Goal: Transaction & Acquisition: Purchase product/service

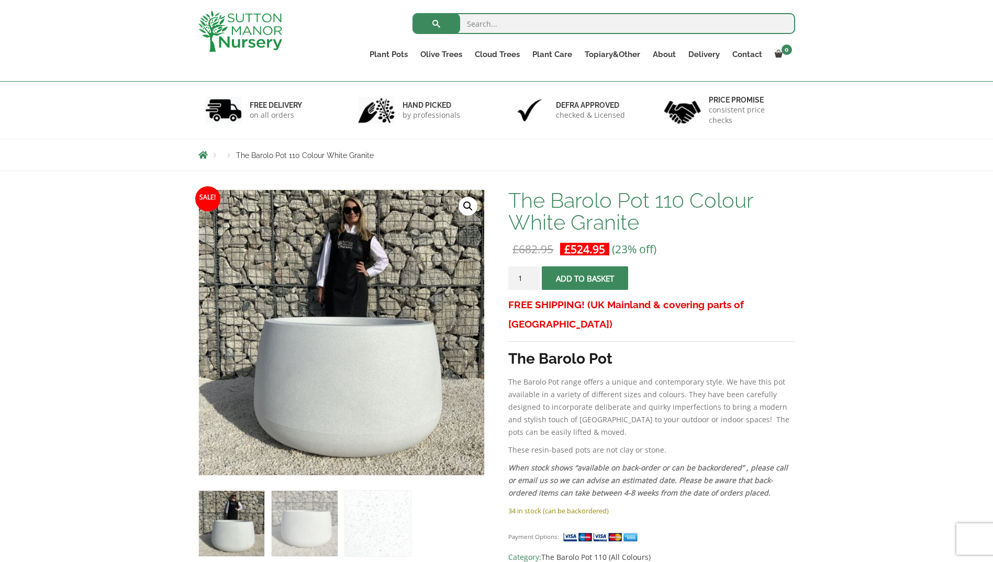
scroll to position [157, 0]
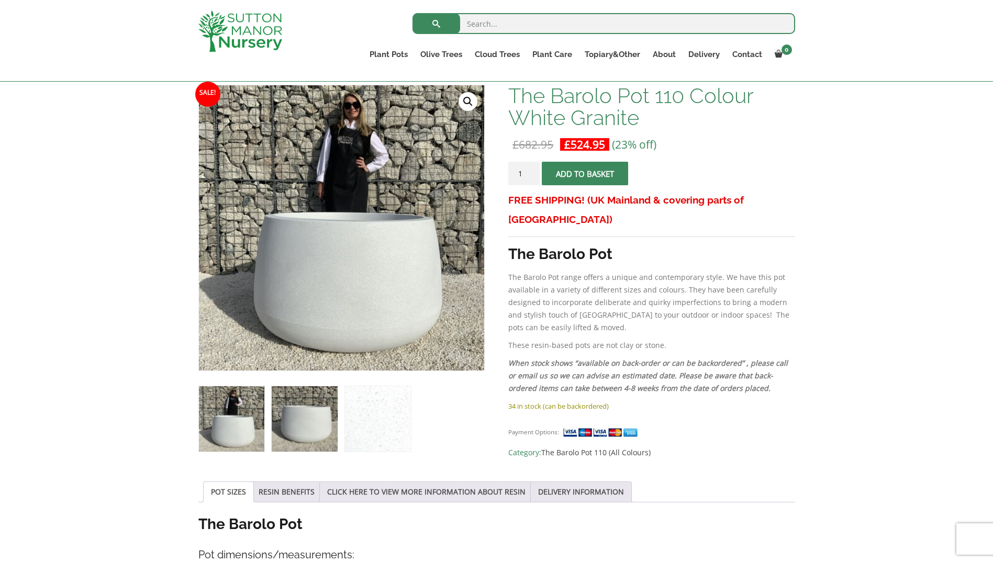
click at [307, 427] on img at bounding box center [304, 418] width 65 height 65
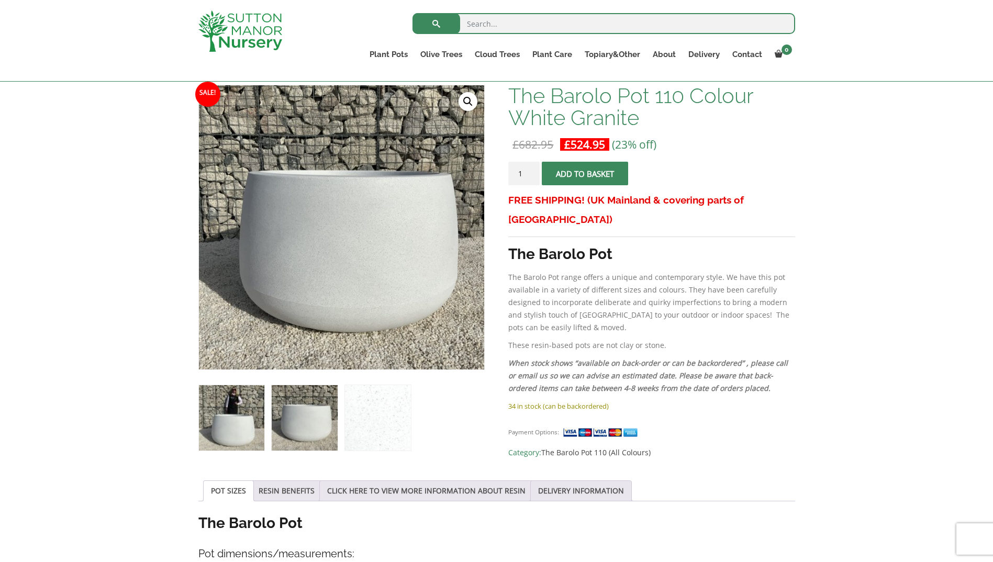
click at [242, 426] on img at bounding box center [231, 417] width 65 height 65
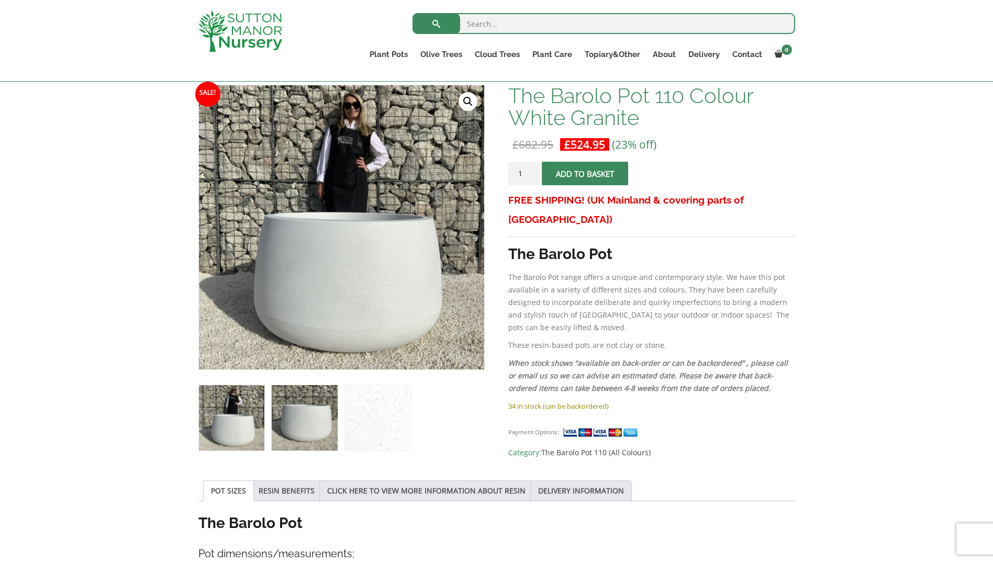
click at [303, 426] on img at bounding box center [304, 417] width 65 height 65
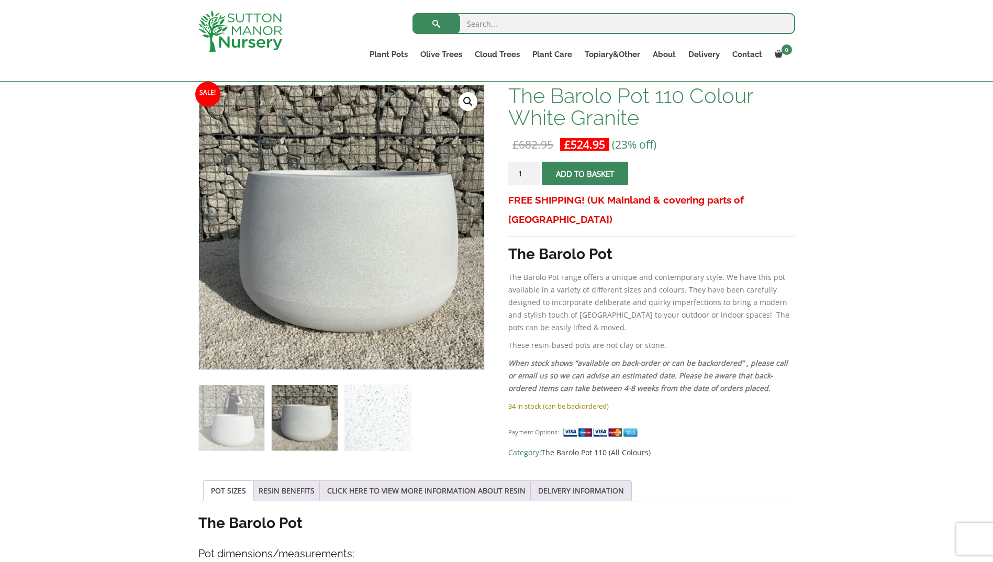
click at [397, 425] on img at bounding box center [377, 417] width 65 height 65
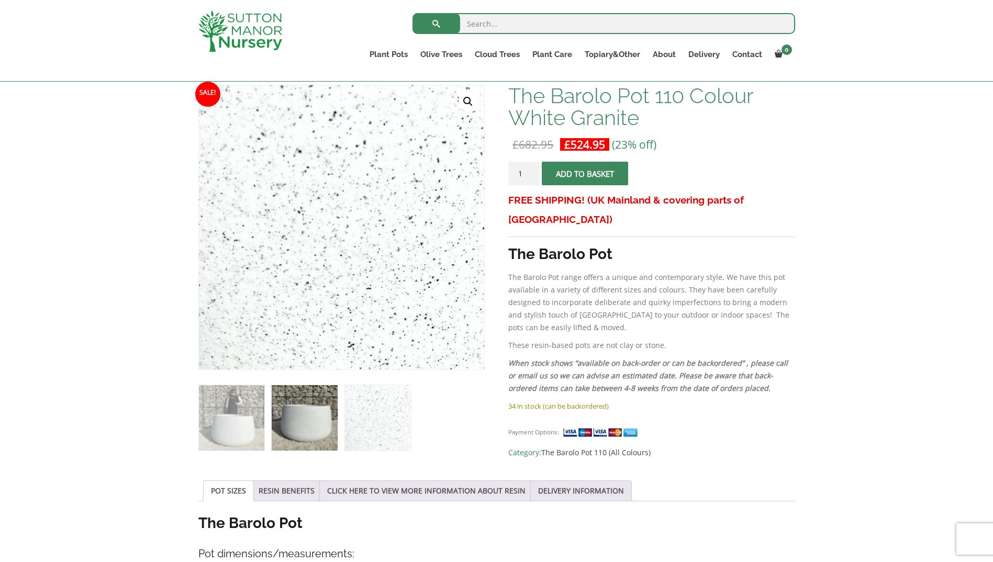
click at [308, 424] on img at bounding box center [304, 417] width 65 height 65
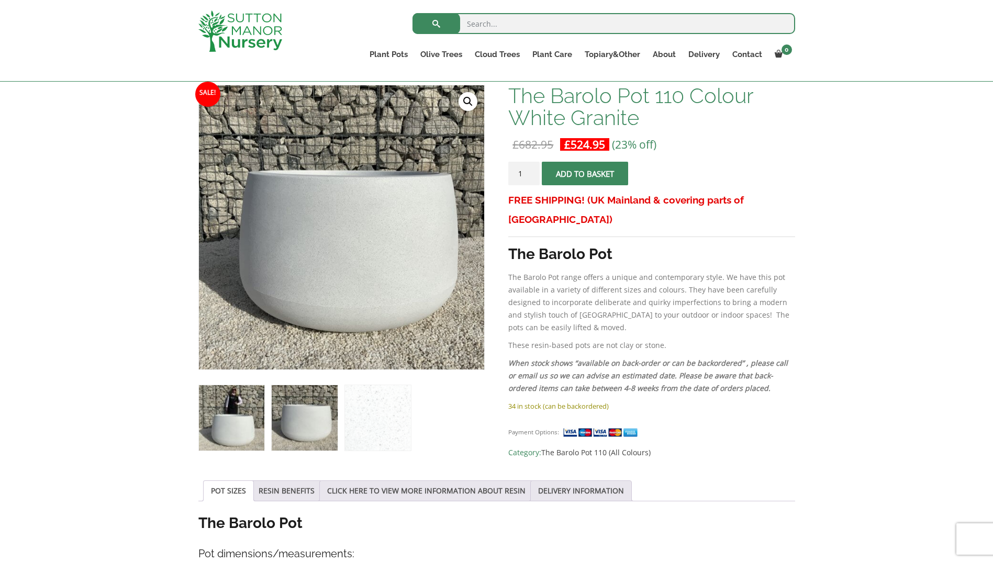
click at [251, 417] on img at bounding box center [231, 417] width 65 height 65
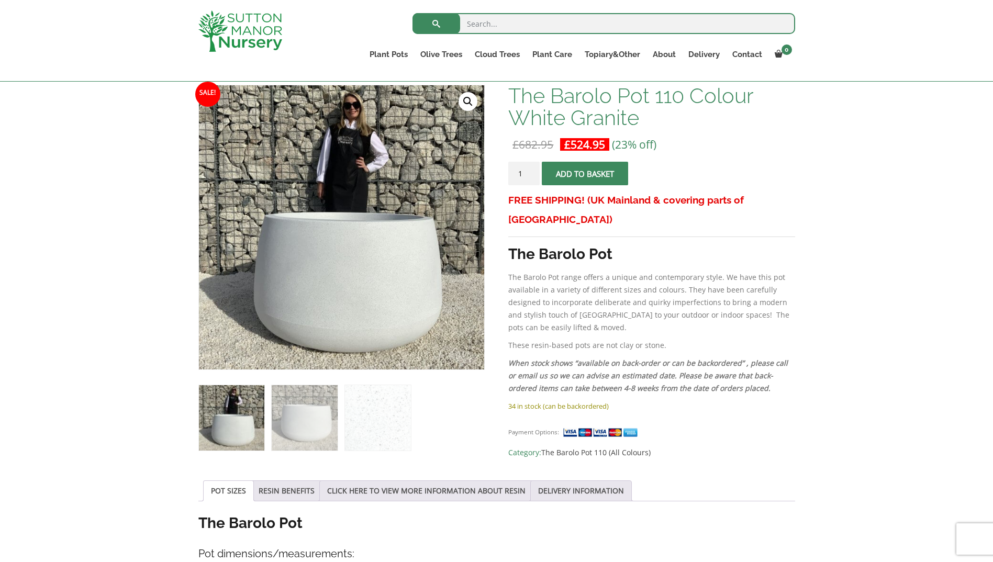
click at [533, 27] on input "search" at bounding box center [603, 23] width 382 height 21
type input "large plant pot"
click at [412, 13] on button "submit" at bounding box center [436, 23] width 48 height 21
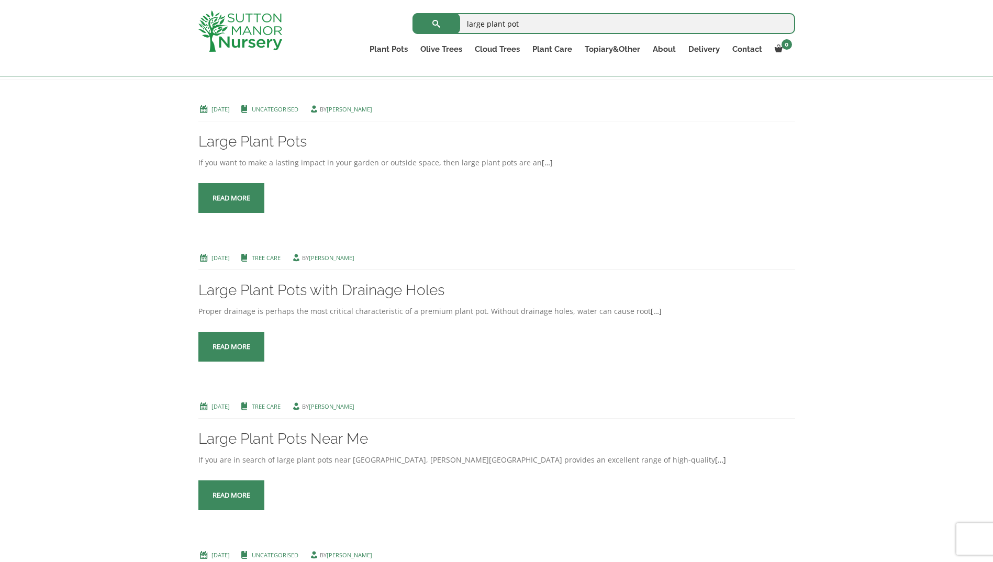
scroll to position [157, 0]
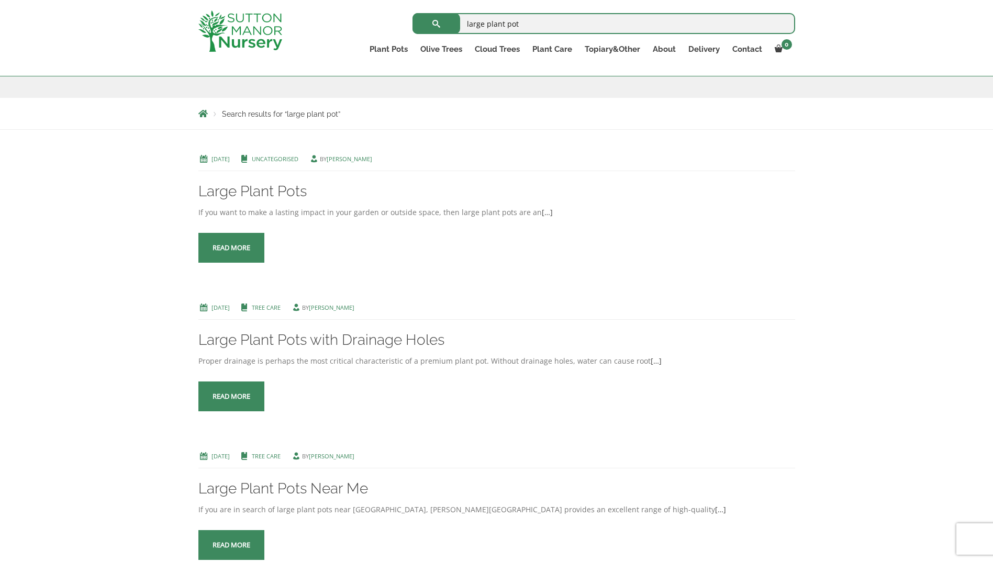
click at [231, 248] on span at bounding box center [231, 248] width 0 height 0
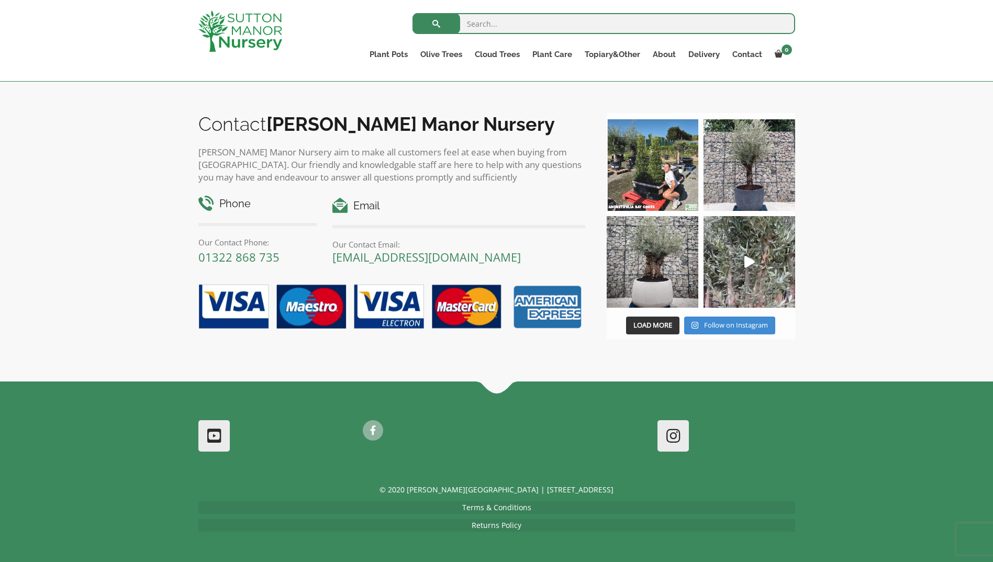
scroll to position [487, 0]
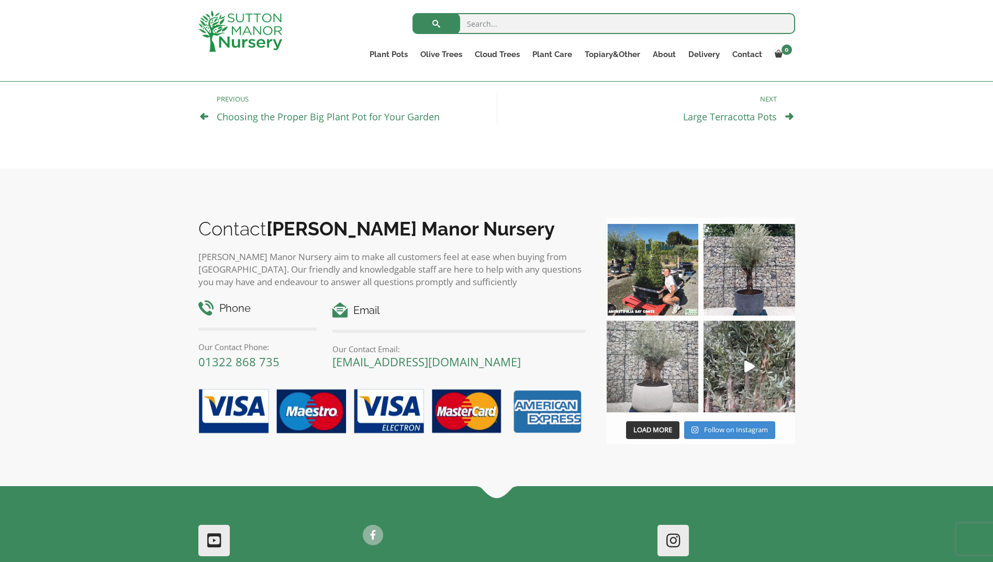
click at [672, 387] on img at bounding box center [652, 367] width 92 height 92
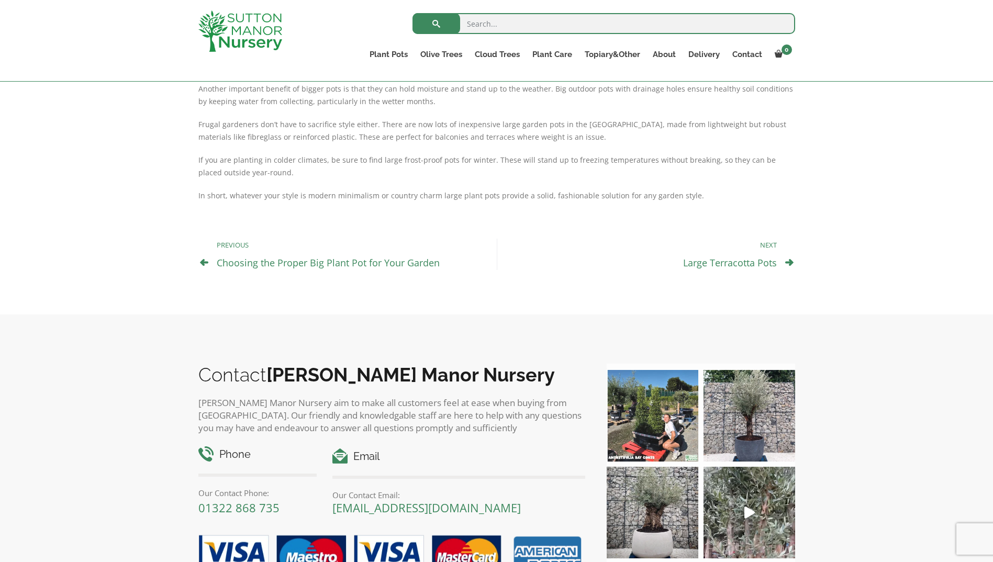
scroll to position [330, 0]
